Goal: Information Seeking & Learning: Learn about a topic

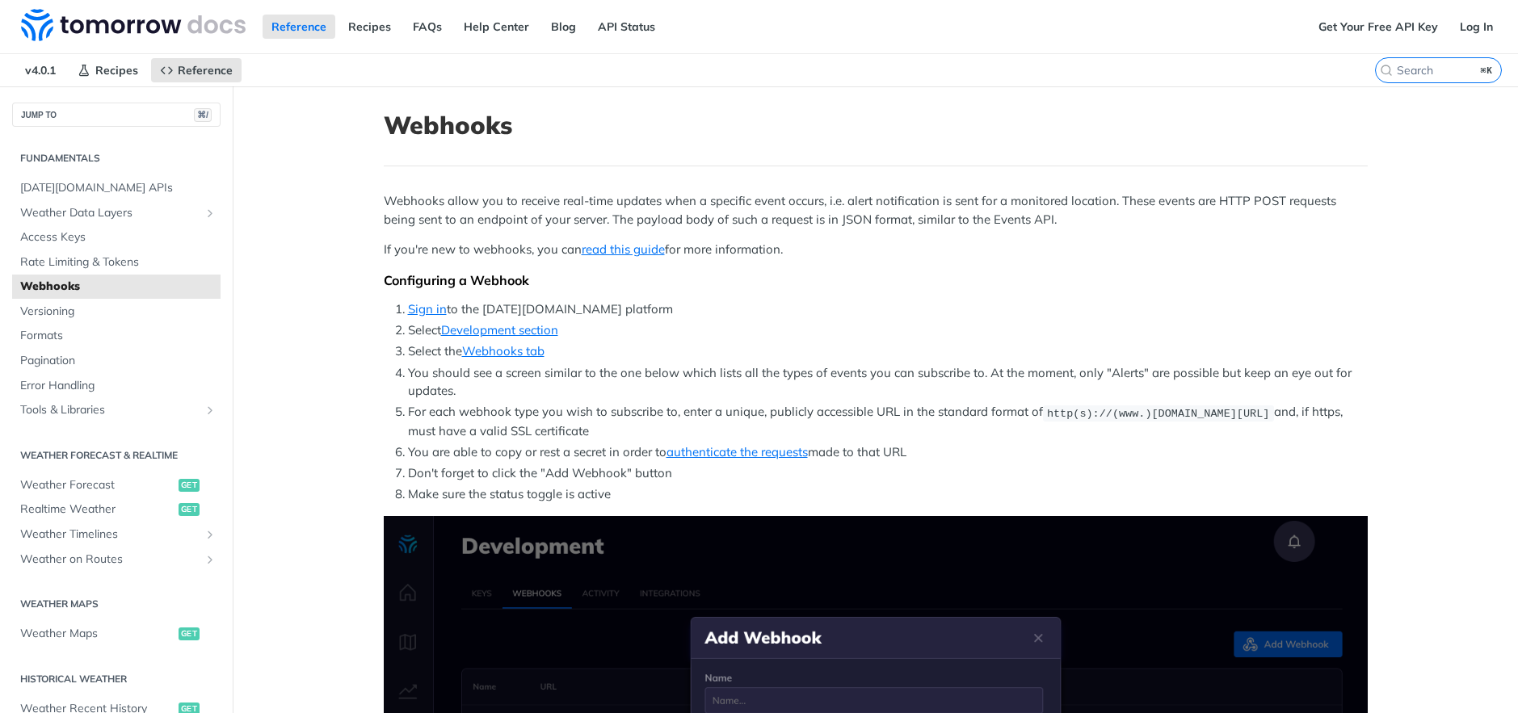
scroll to position [1128, 0]
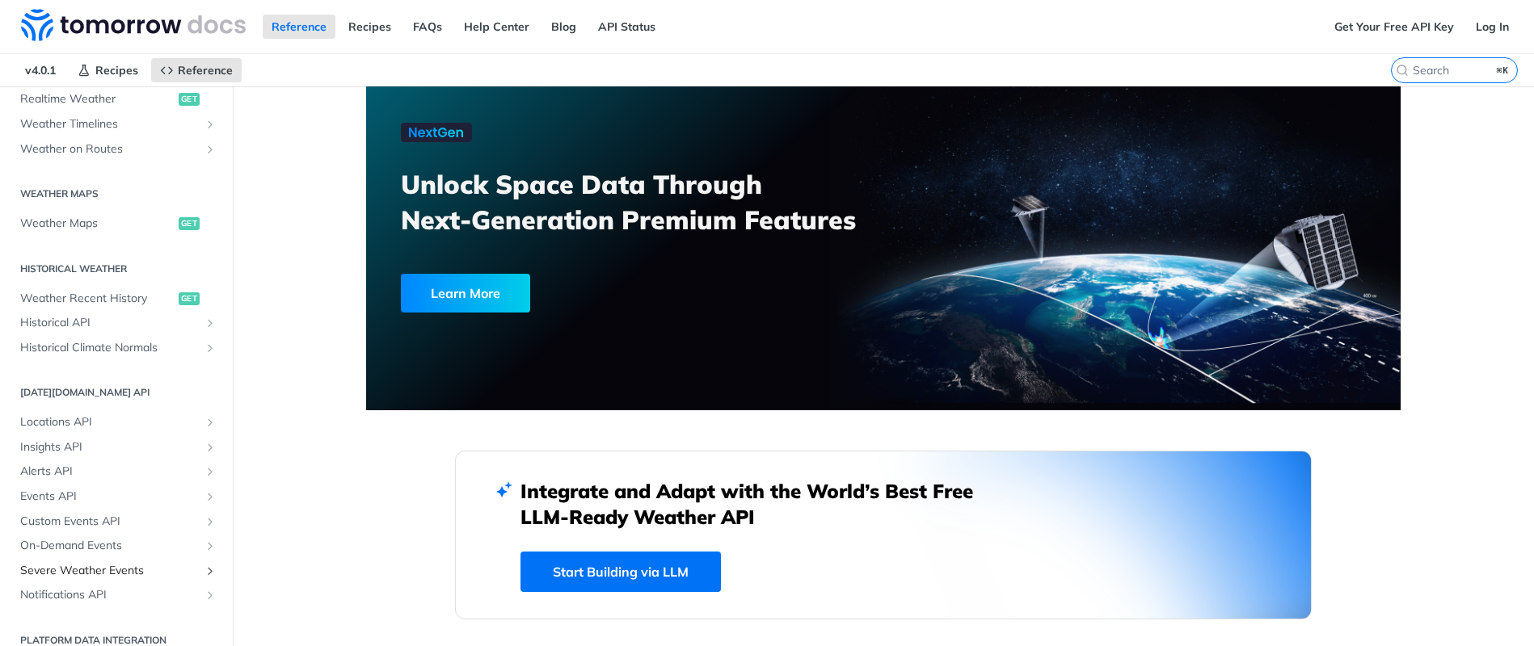
scroll to position [412, 0]
click at [99, 318] on span "Historical API" at bounding box center [109, 321] width 179 height 16
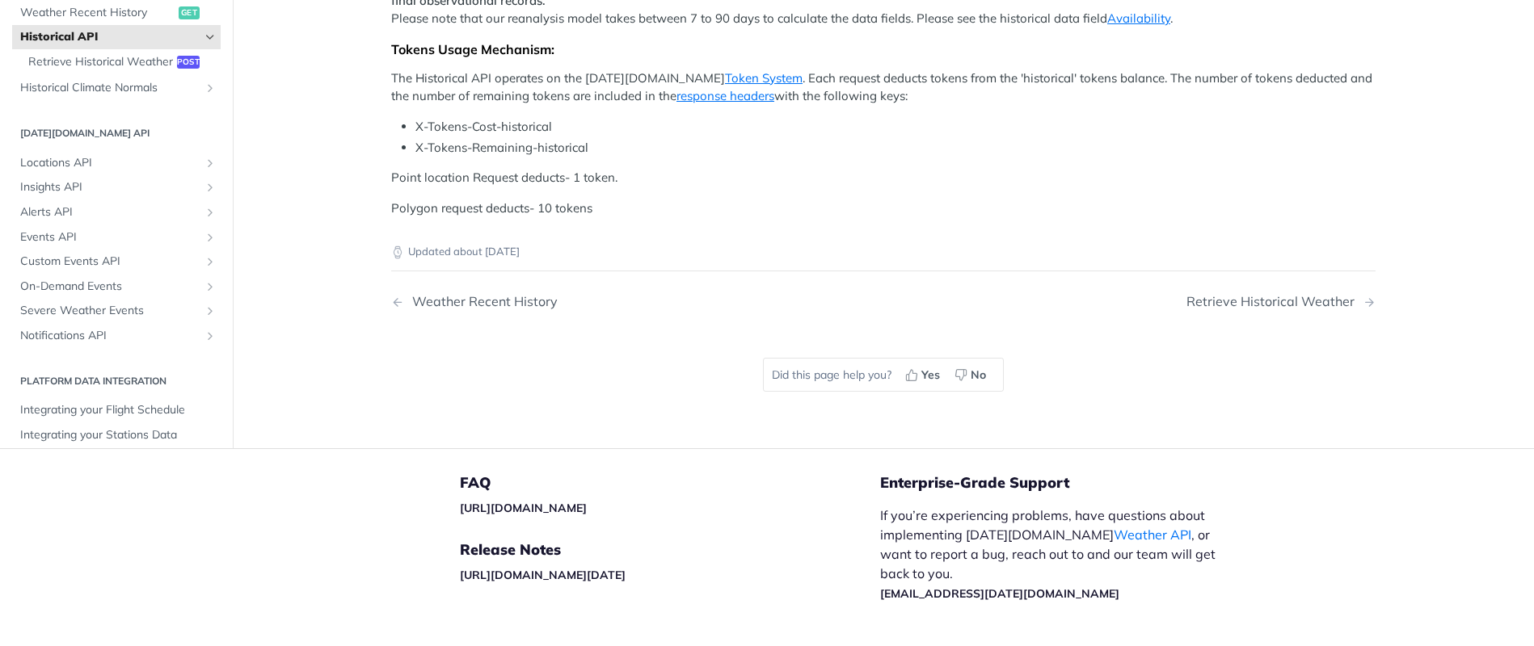
scroll to position [707, 0]
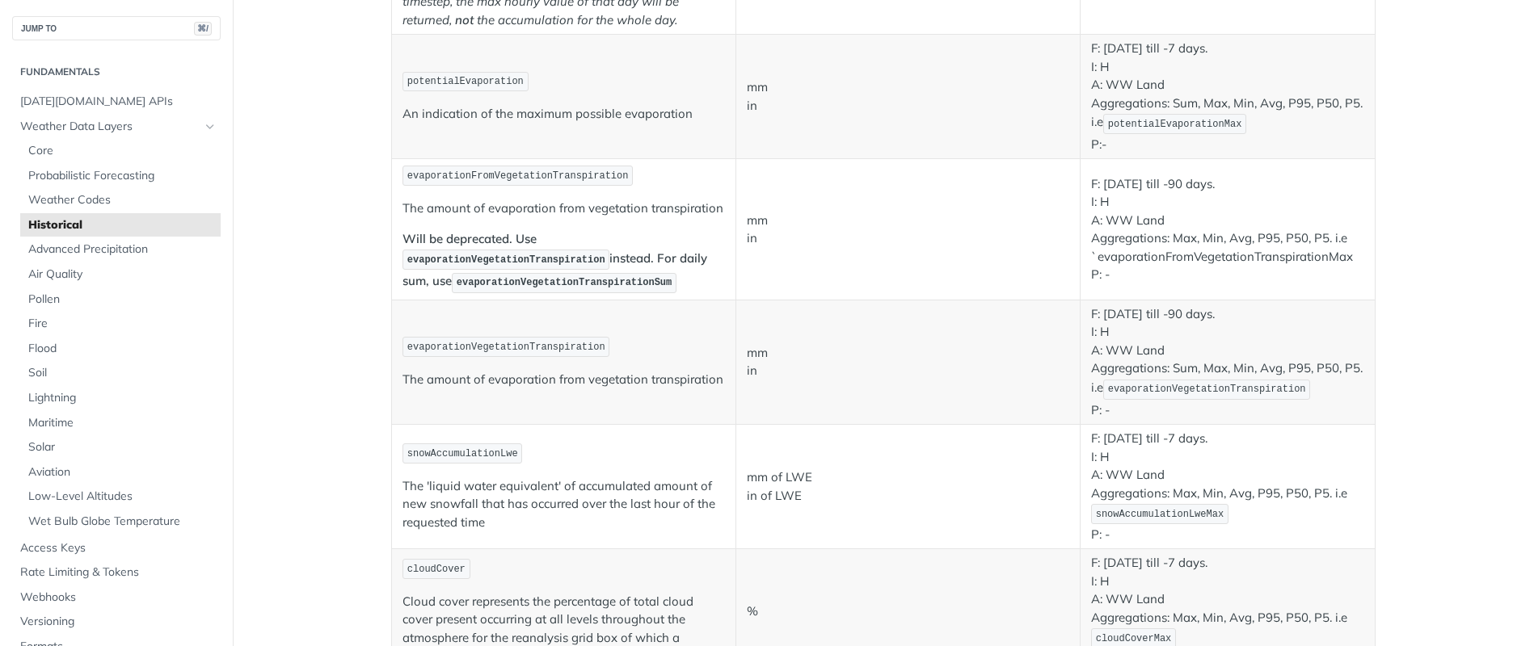
scroll to position [536, 0]
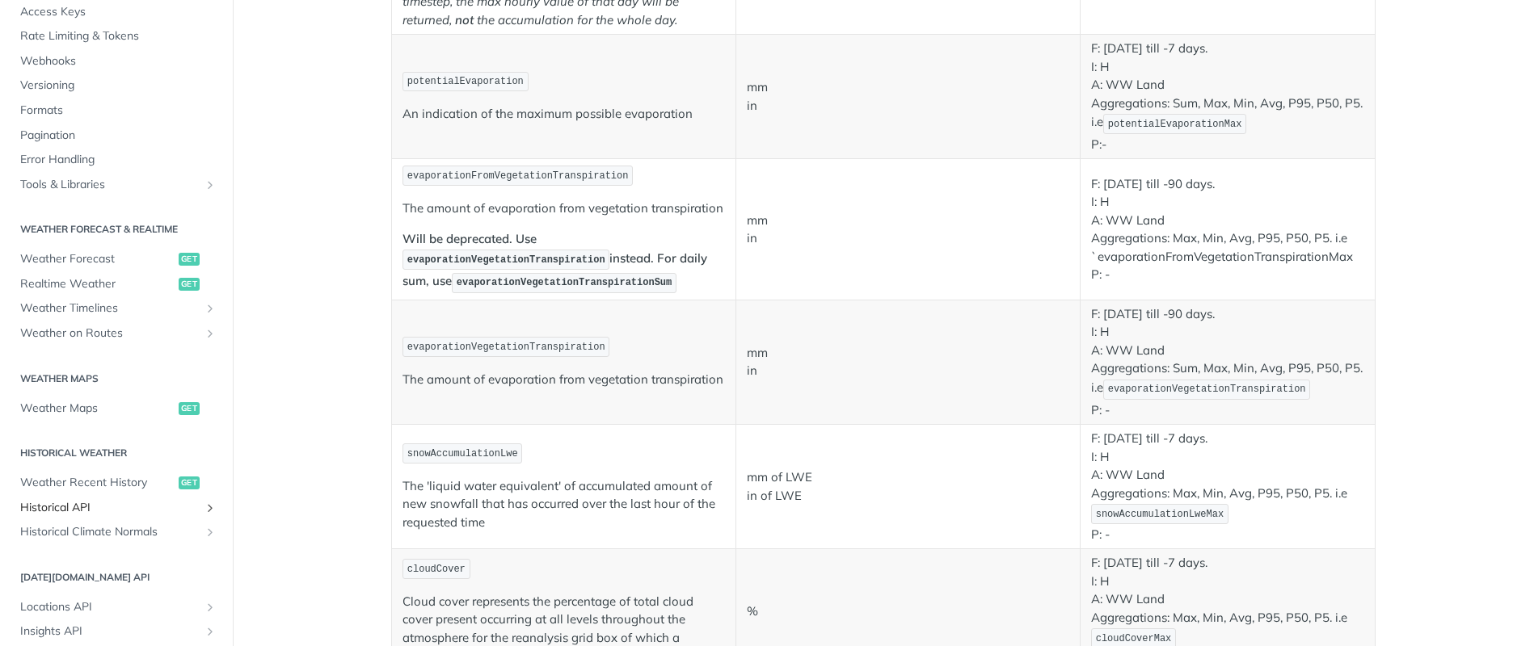
click at [78, 504] on span "Historical API" at bounding box center [109, 508] width 179 height 16
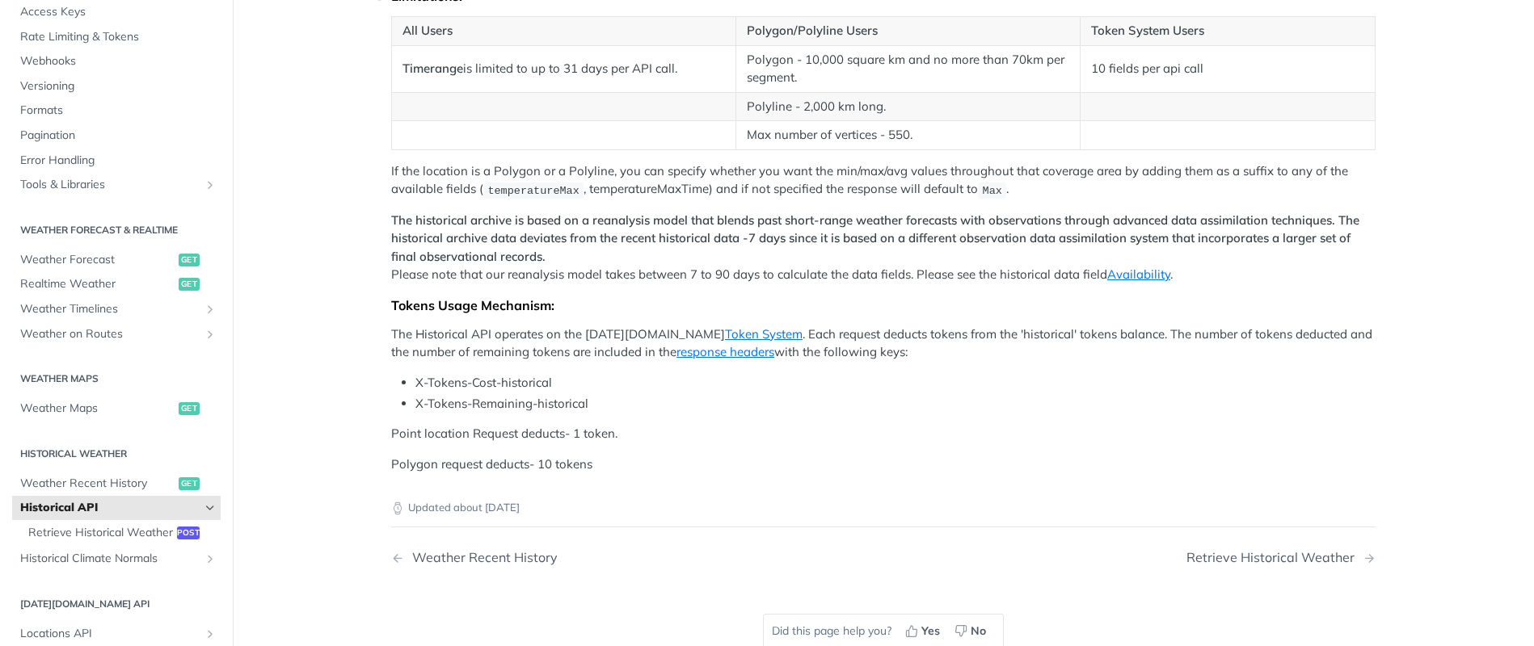
scroll to position [299, 0]
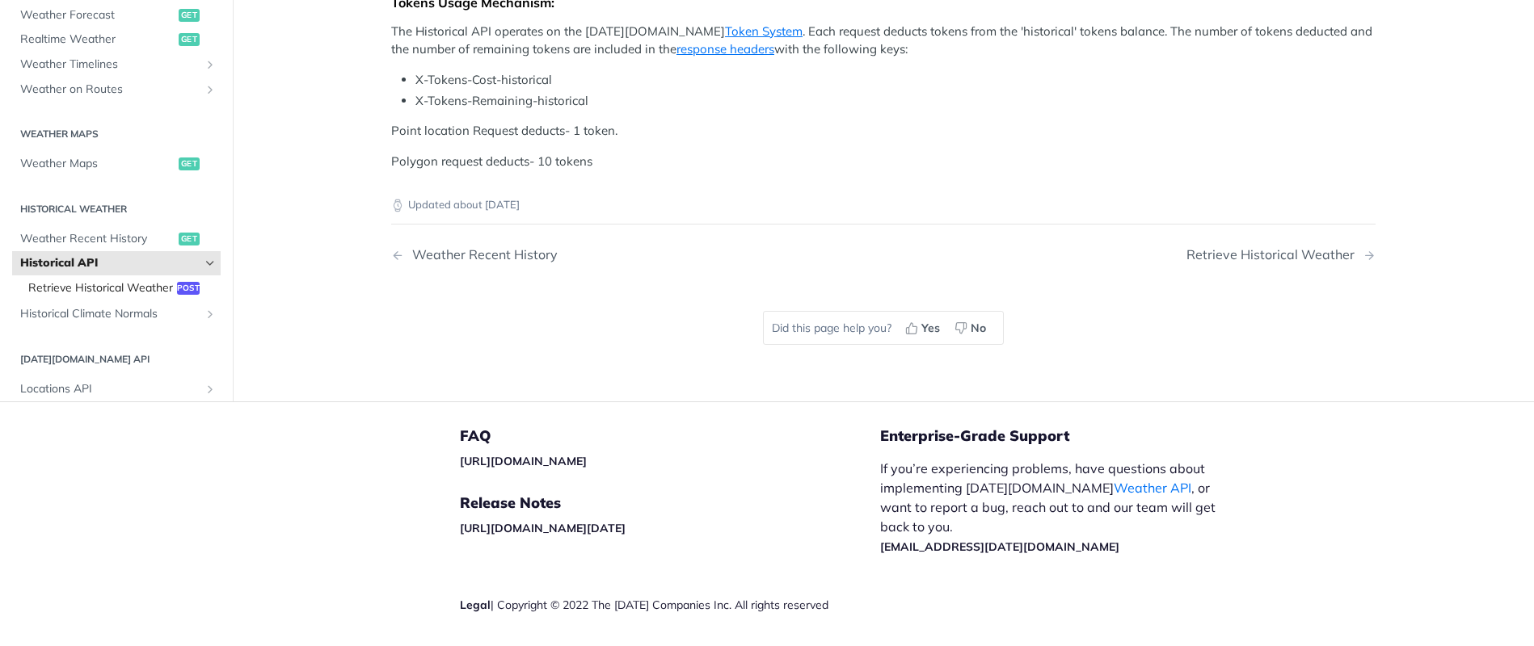
click at [129, 297] on span "Retrieve Historical Weather" at bounding box center [100, 288] width 145 height 16
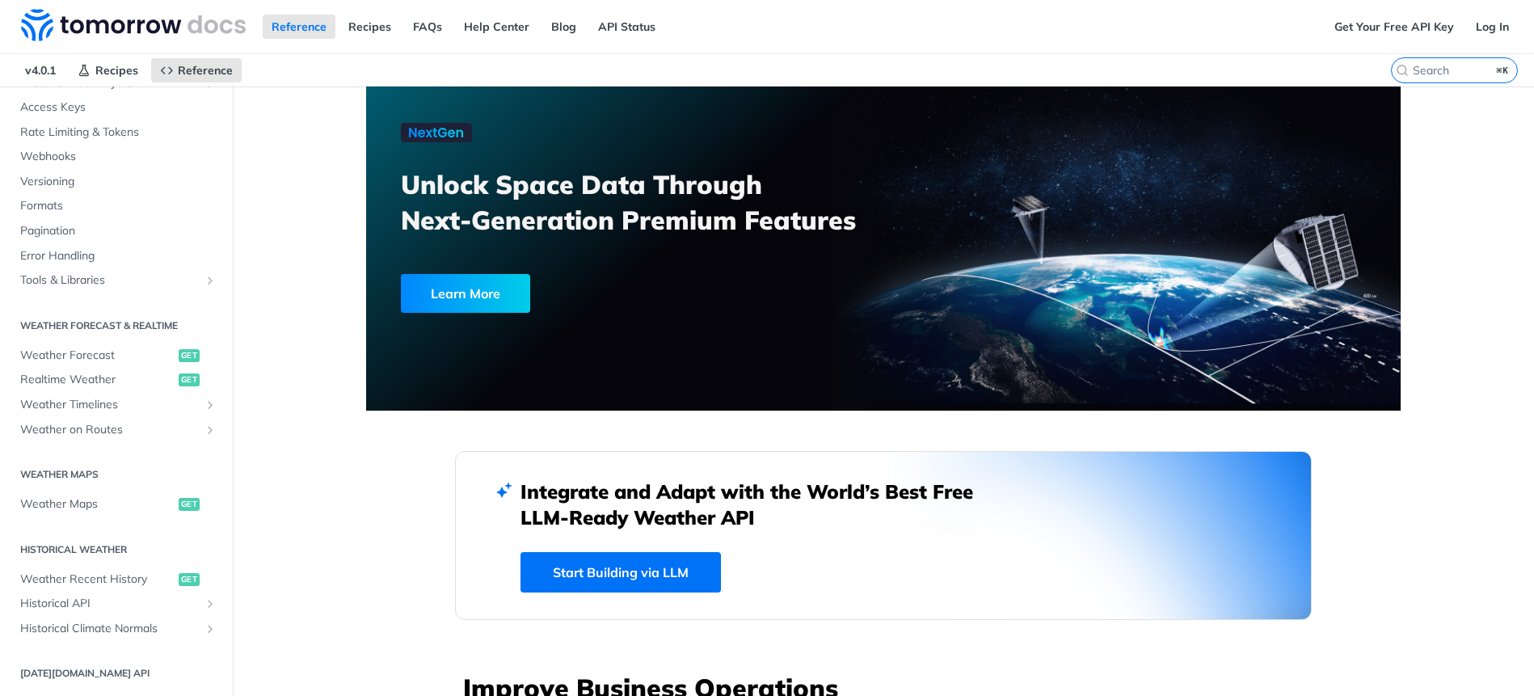
scroll to position [162, 0]
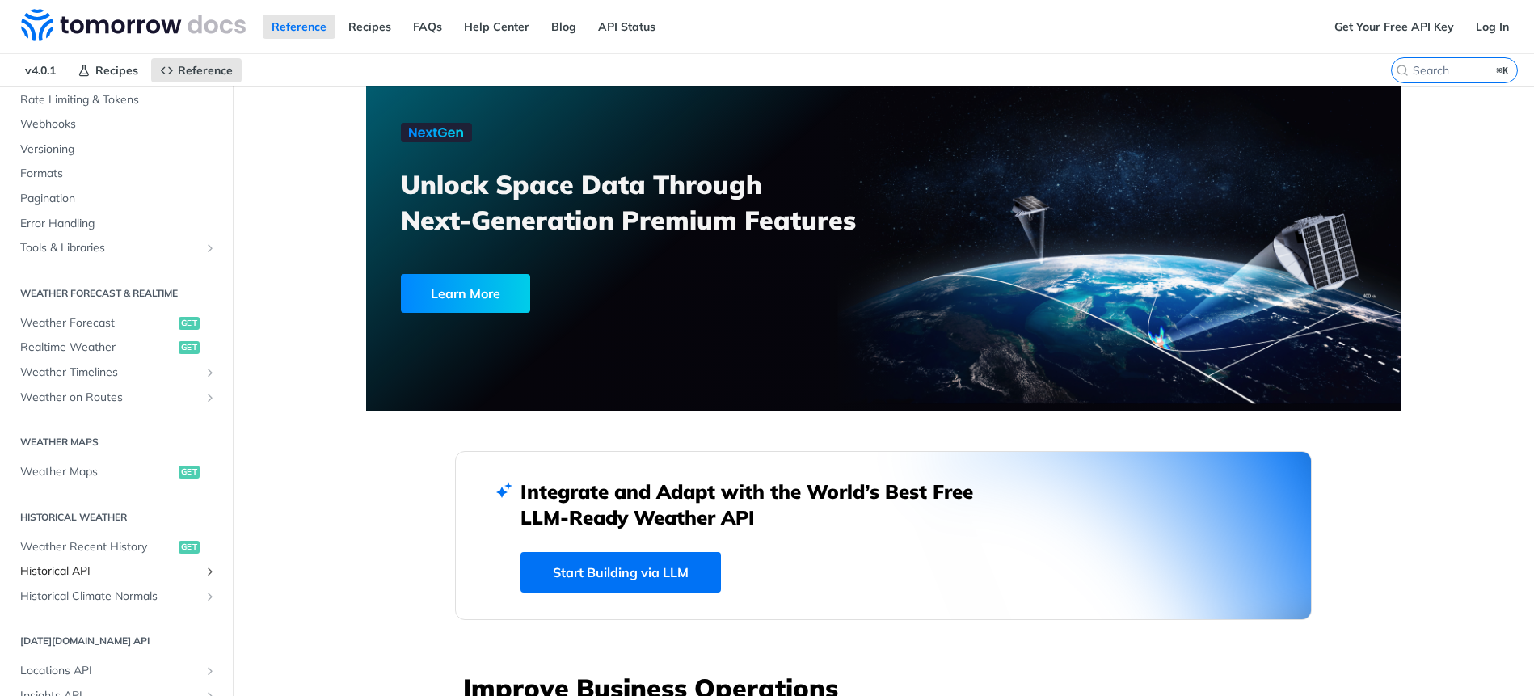
click at [98, 573] on span "Historical API" at bounding box center [109, 571] width 179 height 16
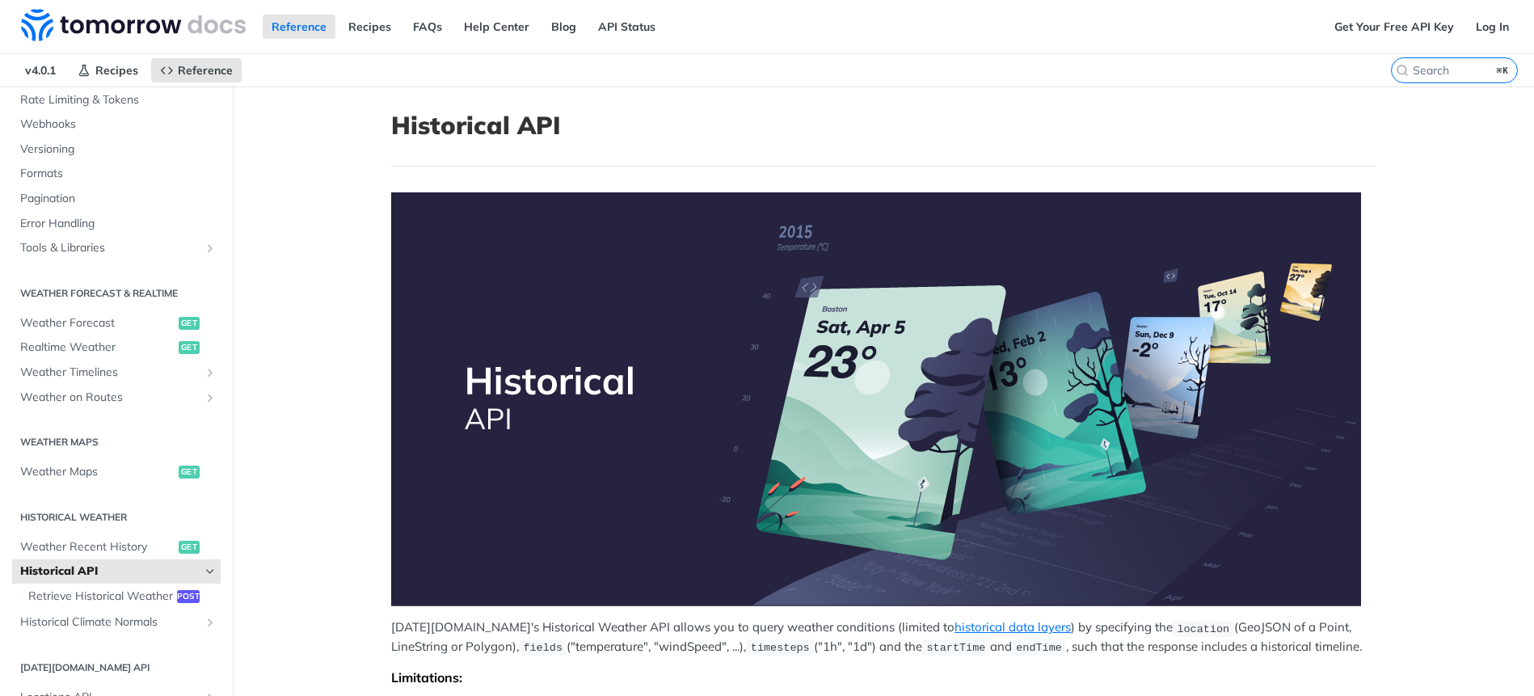
scroll to position [554, 0]
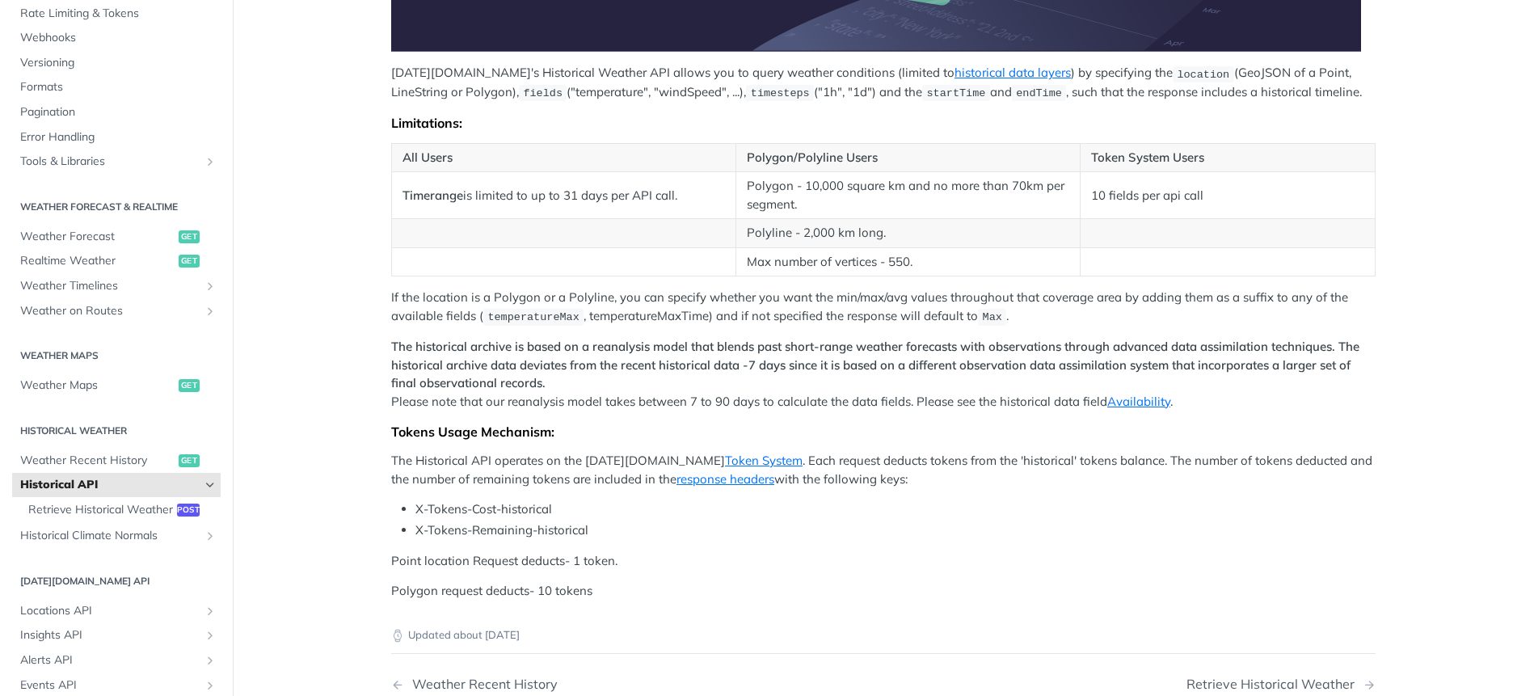
click at [1127, 409] on div "[DATE][DOMAIN_NAME]'s Historical Weather API allows you to query weather condit…" at bounding box center [883, 119] width 984 height 962
click at [1125, 403] on link "Availability" at bounding box center [1138, 400] width 63 height 15
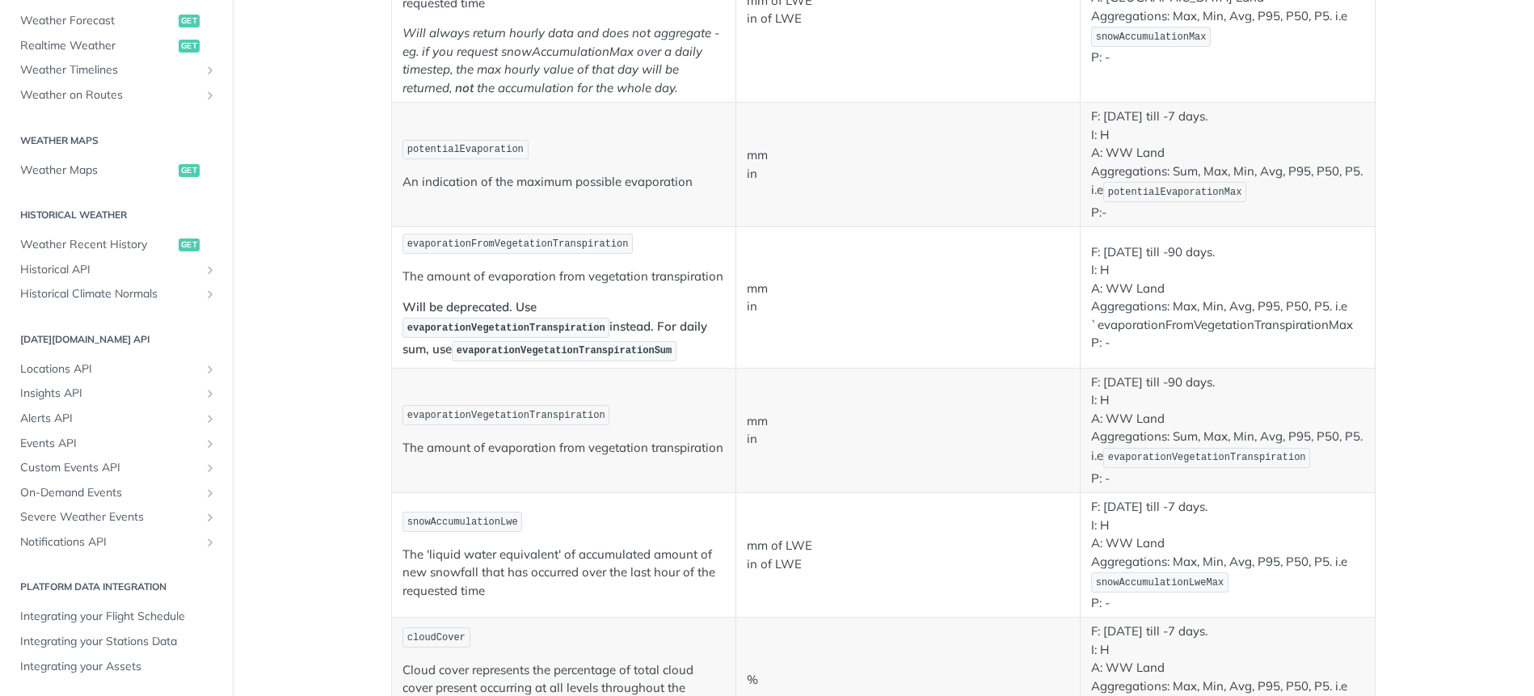
scroll to position [1861, 0]
drag, startPoint x: 402, startPoint y: 519, endPoint x: 553, endPoint y: 515, distance: 151.1
click at [553, 515] on p "snowAccumulationLwe" at bounding box center [563, 519] width 322 height 23
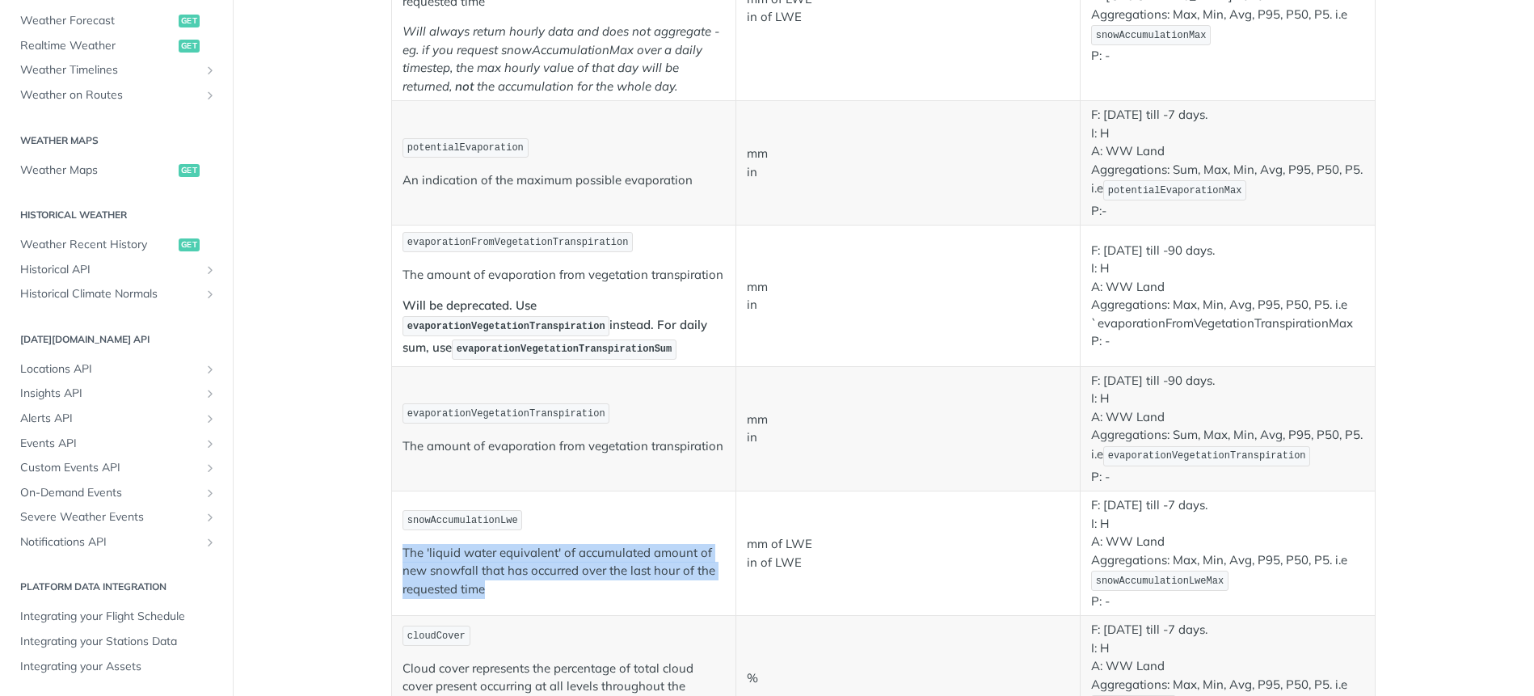
drag, startPoint x: 416, startPoint y: 557, endPoint x: 504, endPoint y: 606, distance: 100.9
click at [504, 606] on td "snowAccumulationLwe The 'liquid water equivalent' of accumulated amount of new …" at bounding box center [564, 553] width 344 height 124
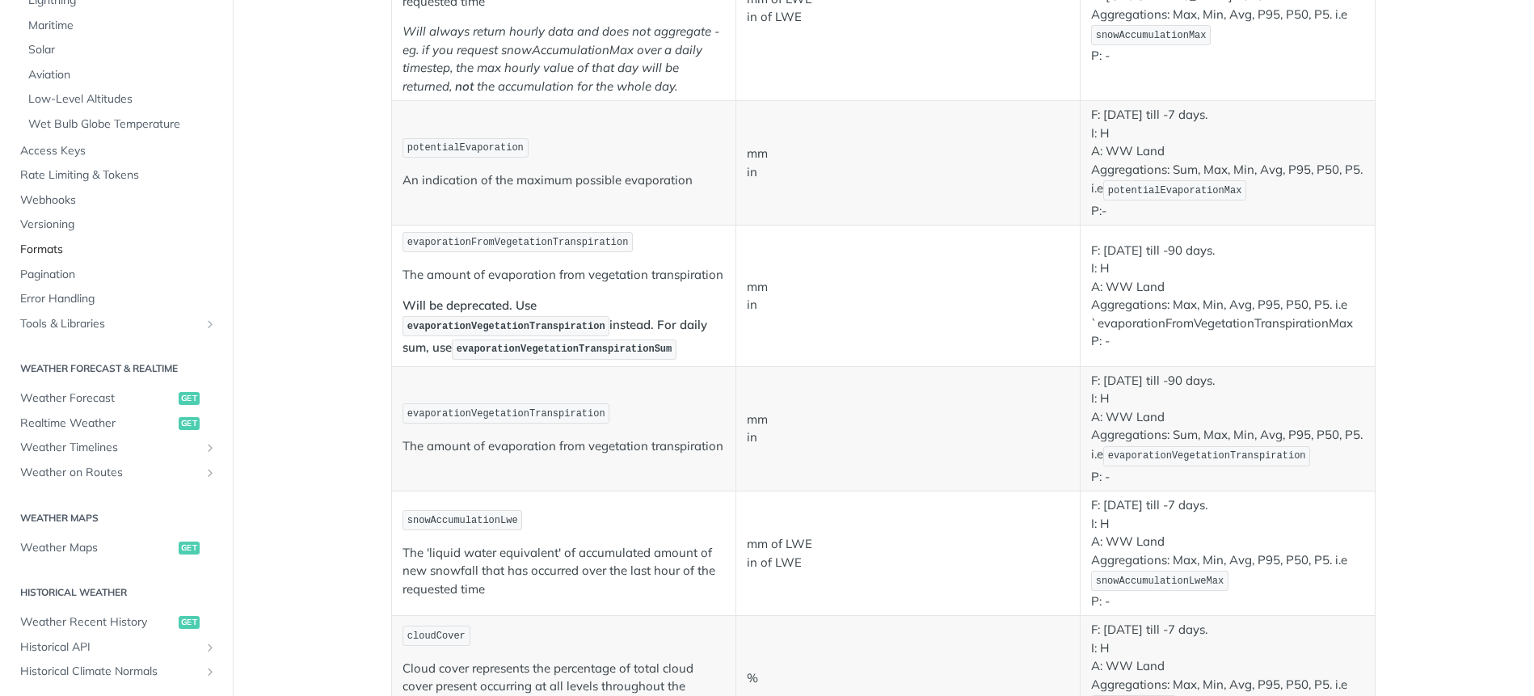
scroll to position [0, 0]
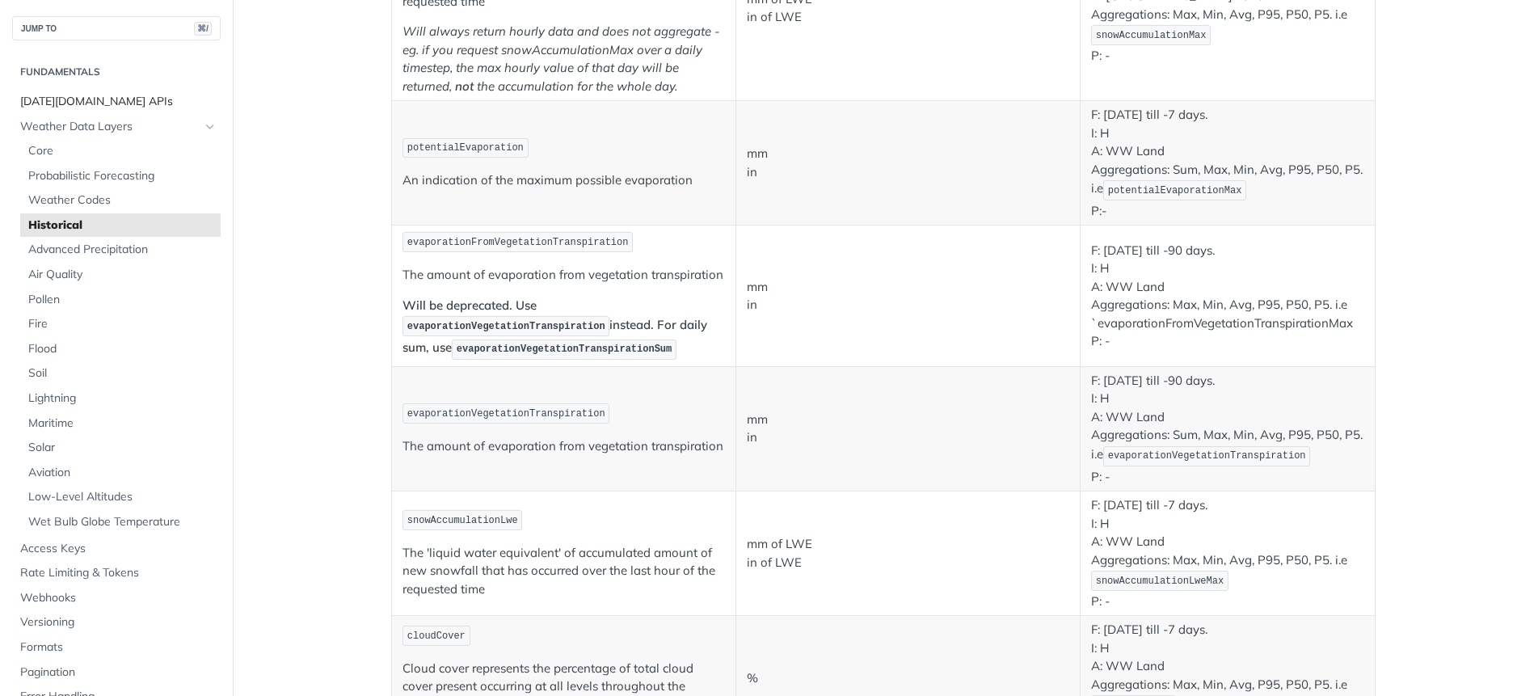
click at [95, 92] on link "[DATE][DOMAIN_NAME] APIs" at bounding box center [116, 102] width 208 height 24
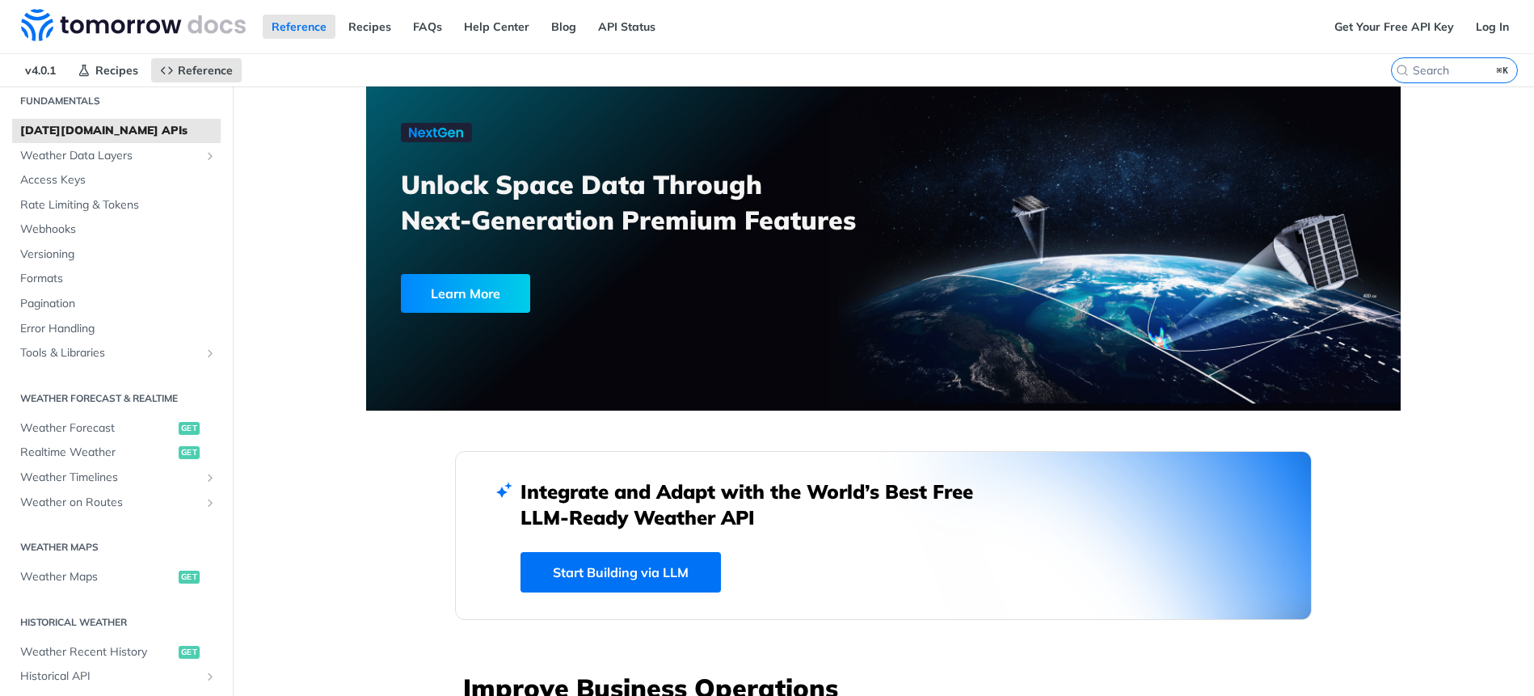
scroll to position [35, 0]
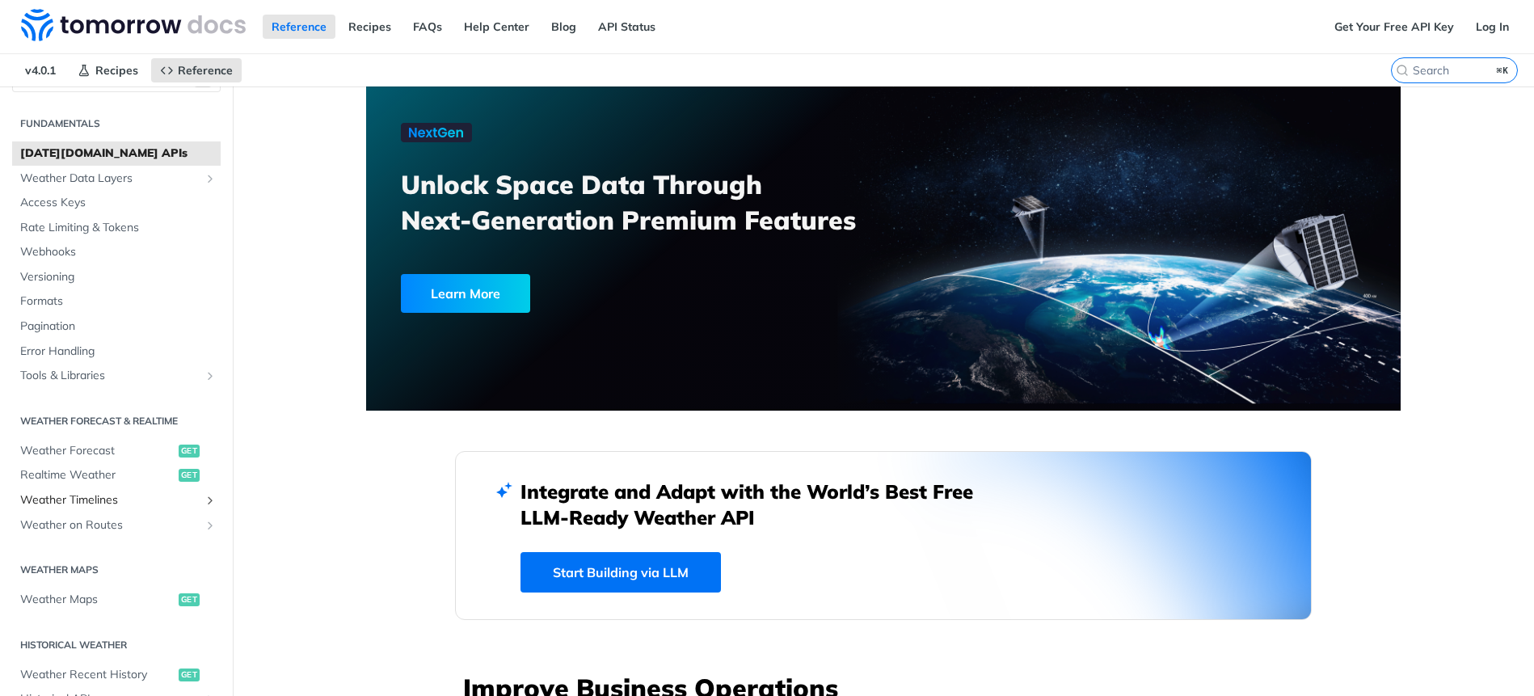
click at [92, 498] on span "Weather Timelines" at bounding box center [109, 500] width 179 height 16
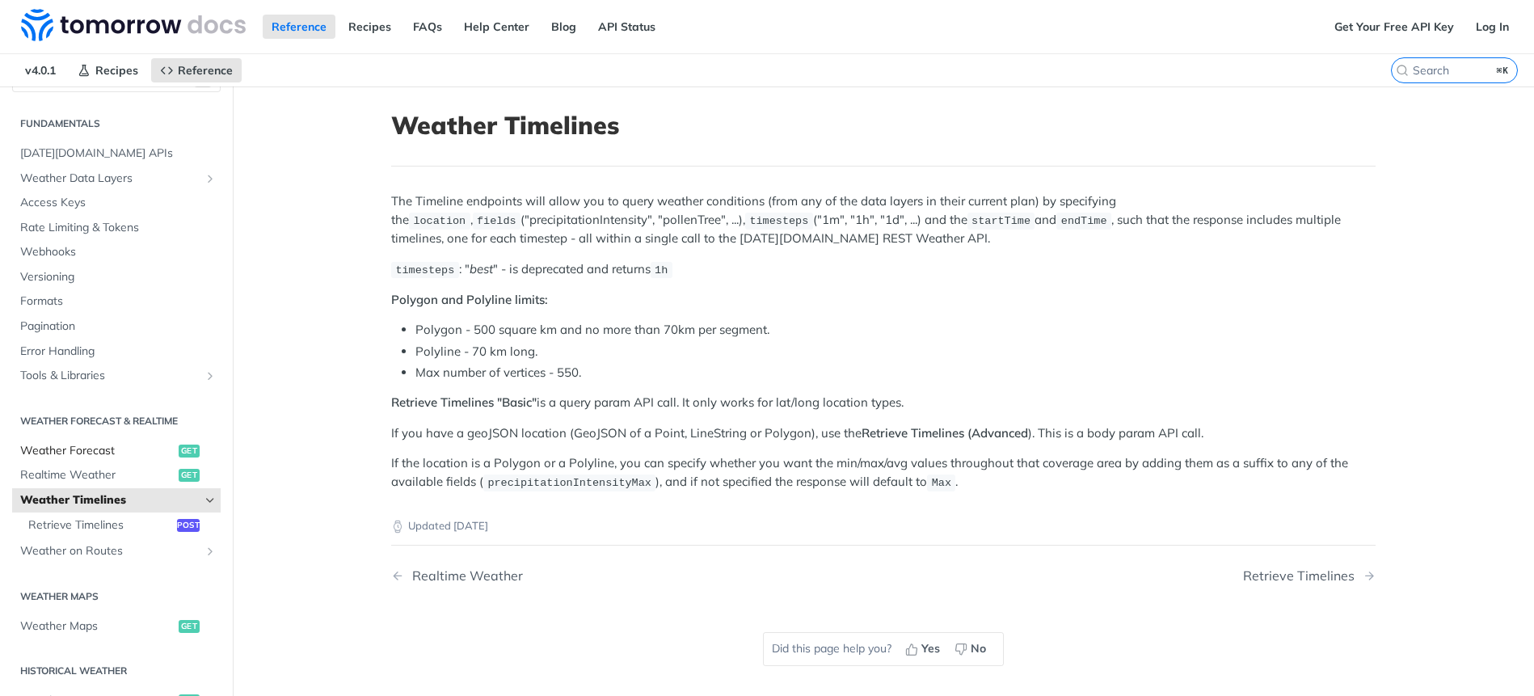
click at [114, 454] on span "Weather Forecast" at bounding box center [97, 451] width 154 height 16
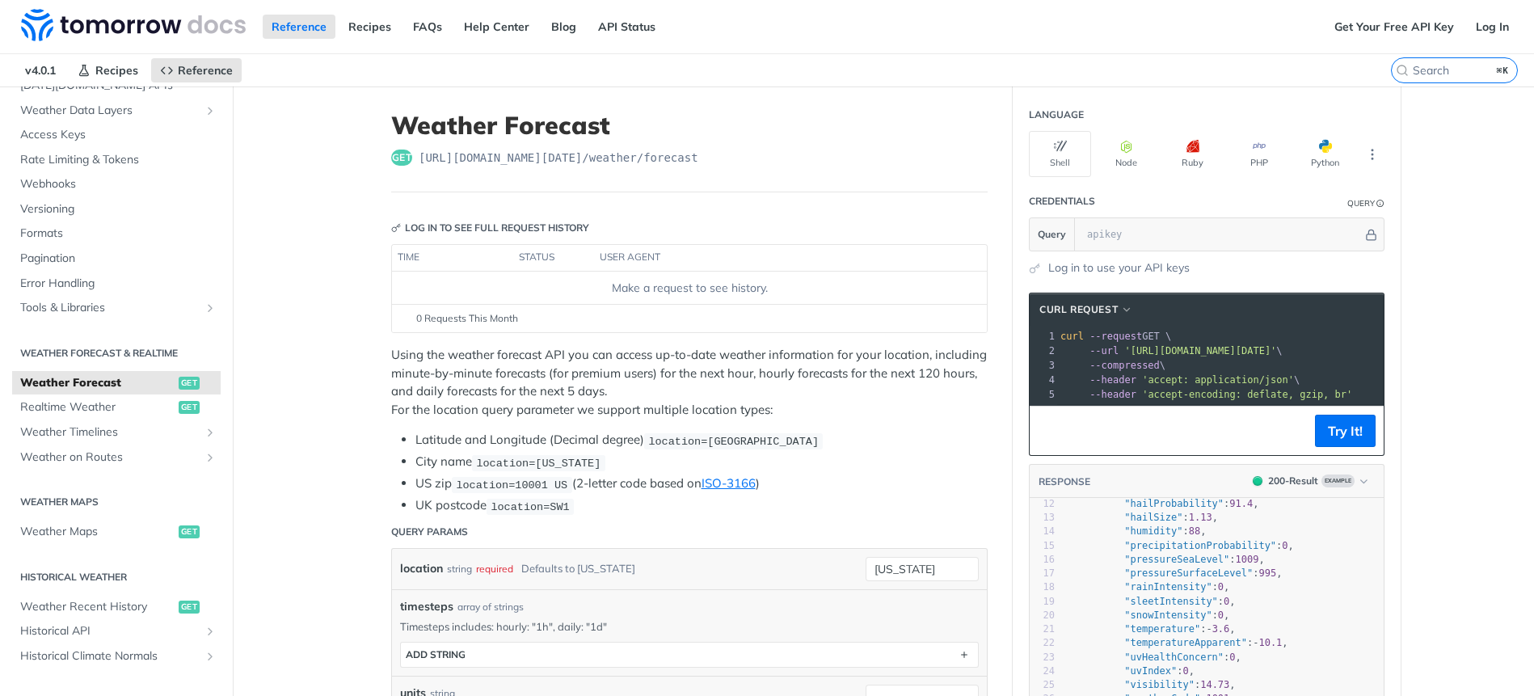
scroll to position [166, 0]
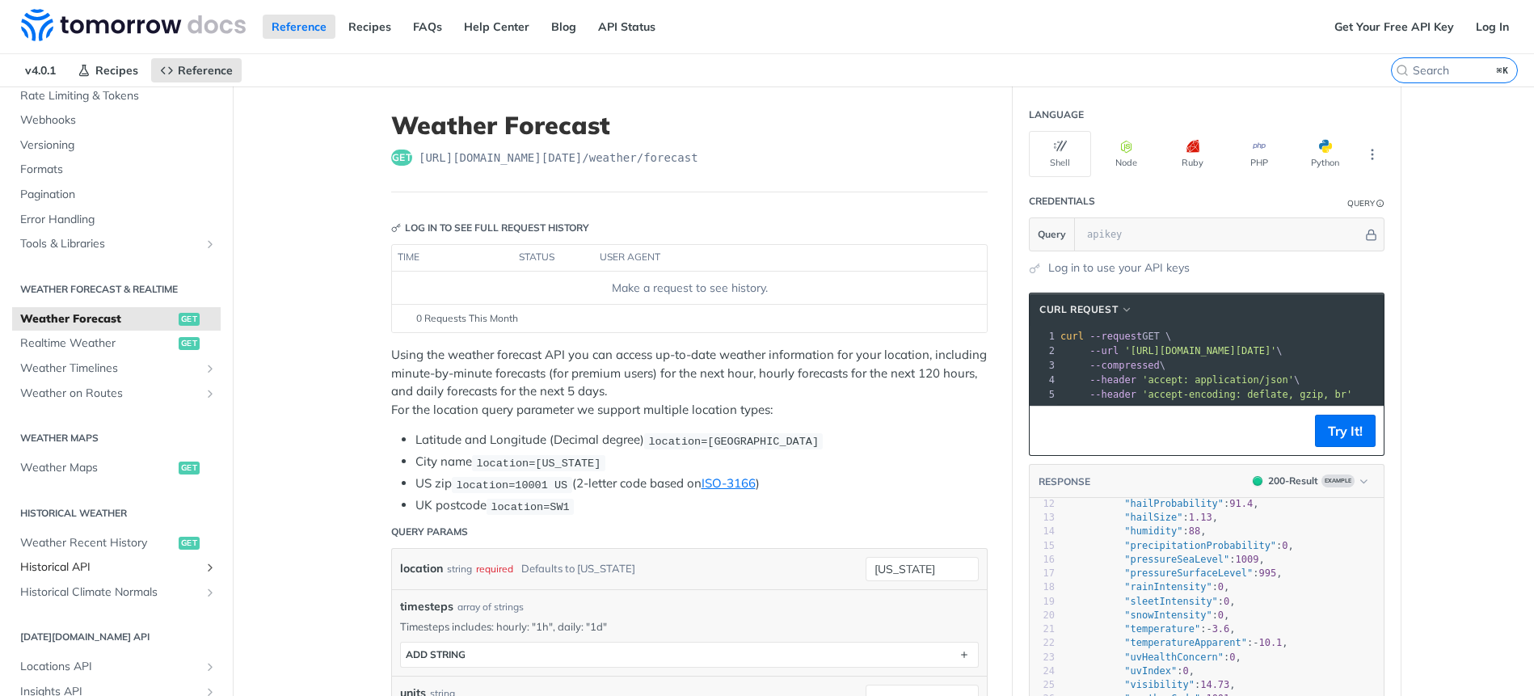
click at [89, 566] on span "Historical API" at bounding box center [109, 567] width 179 height 16
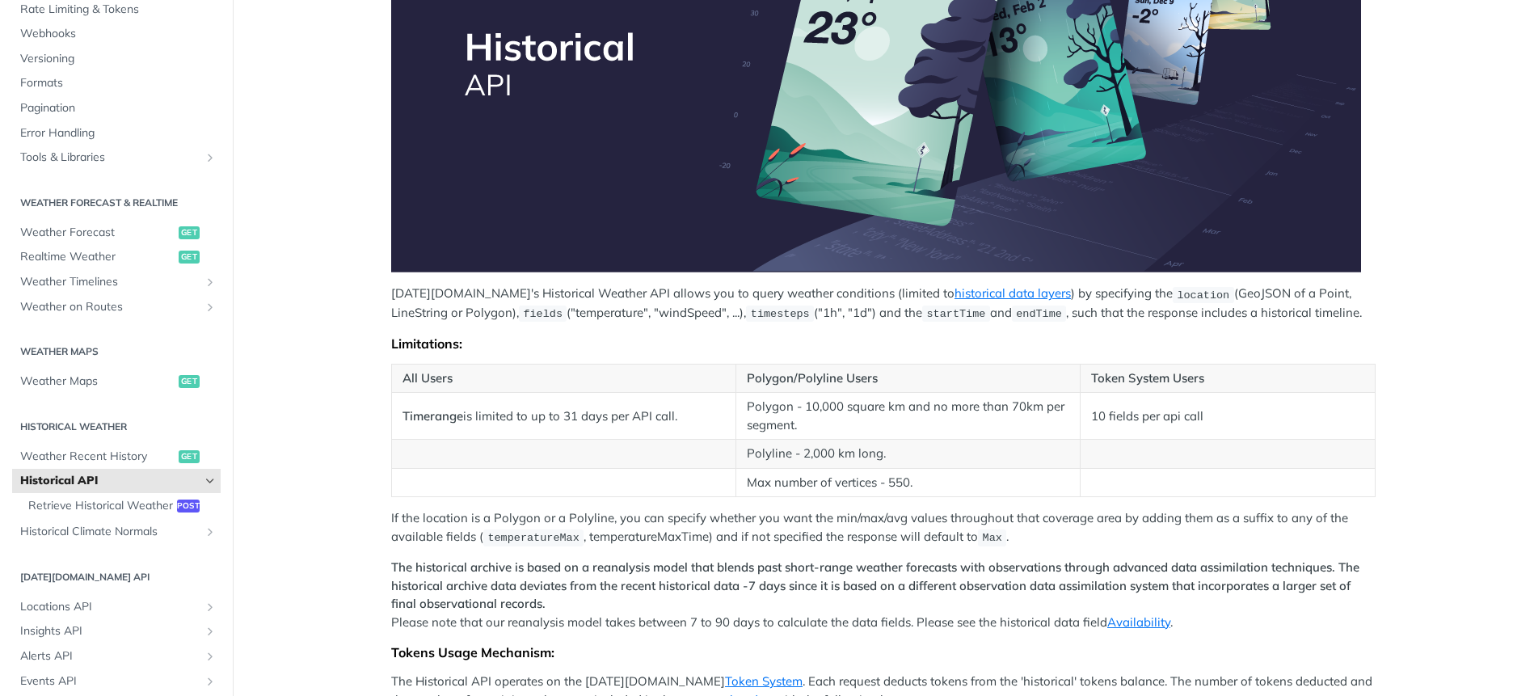
scroll to position [808, 0]
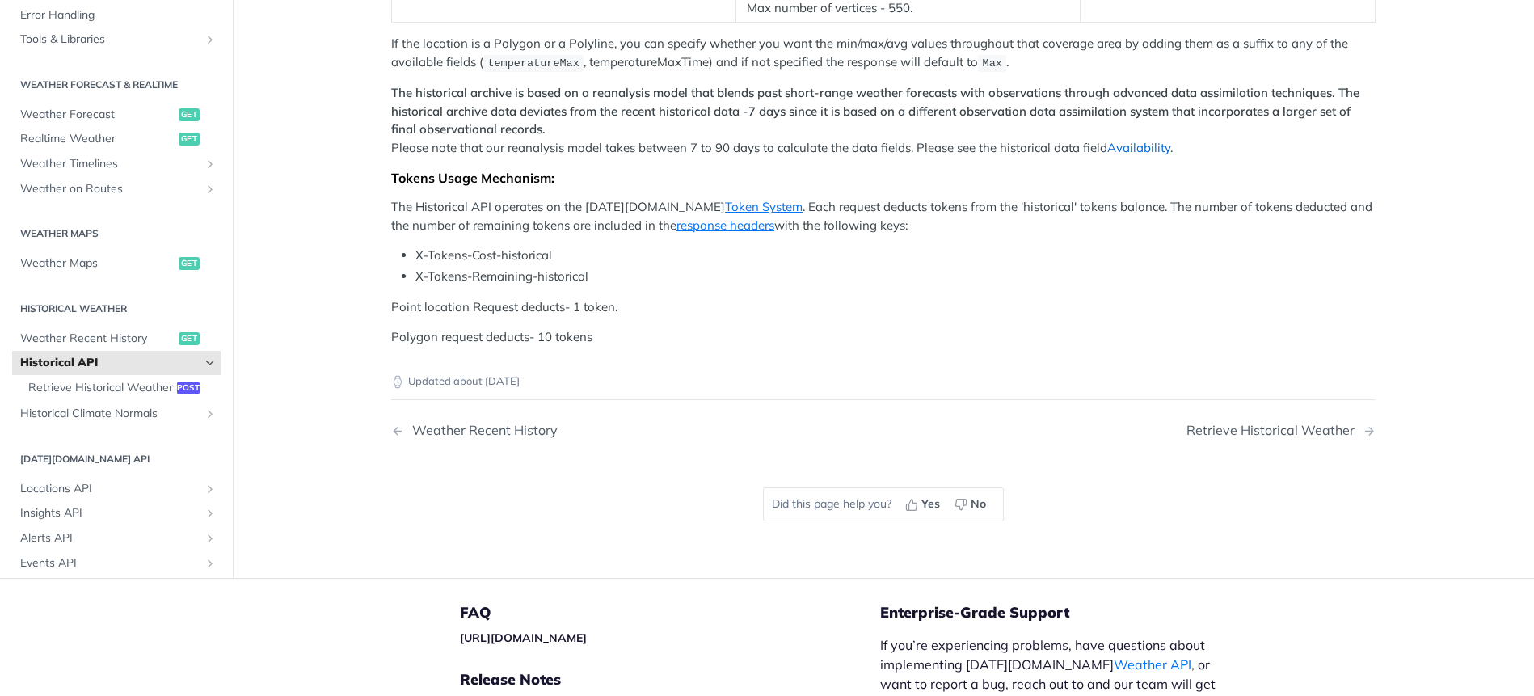
click at [1157, 151] on link "Availability" at bounding box center [1138, 147] width 63 height 15
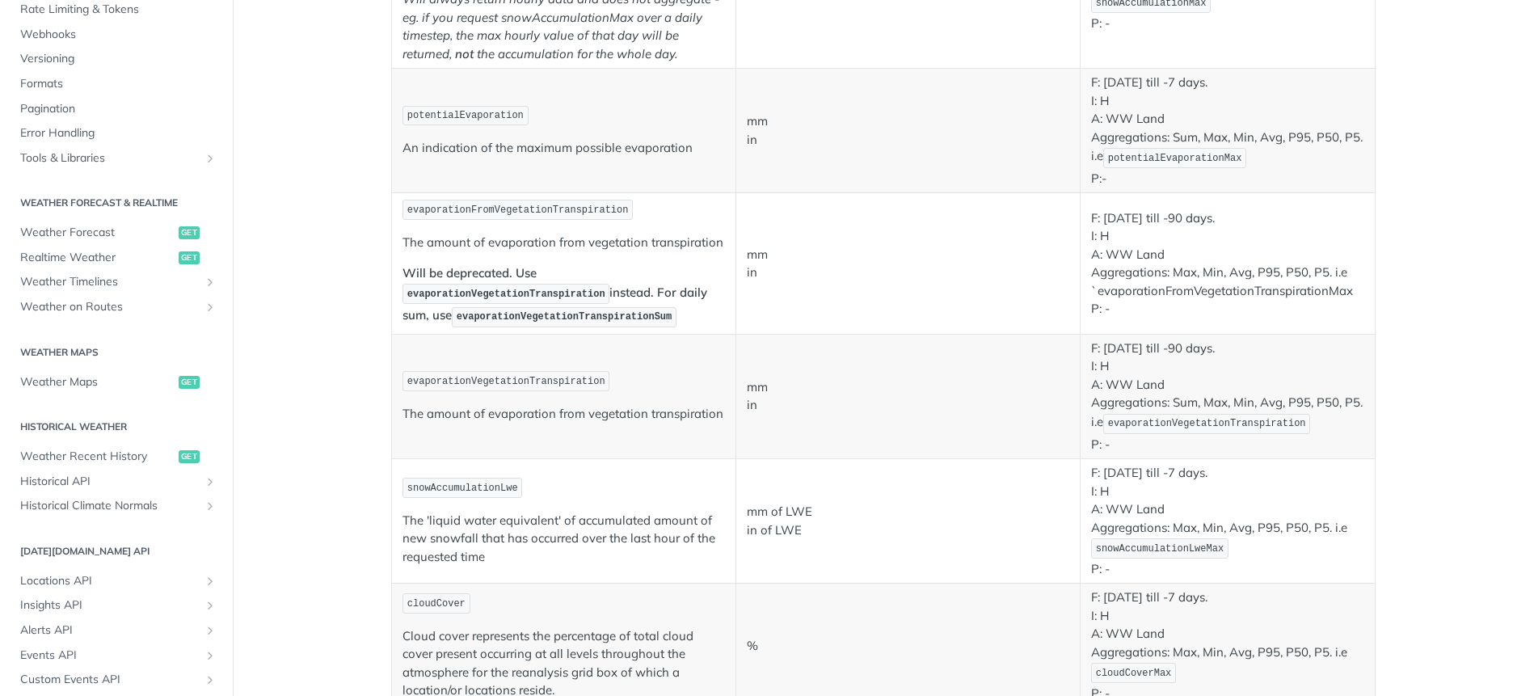
scroll to position [1911, 0]
